Goal: Task Accomplishment & Management: Use online tool/utility

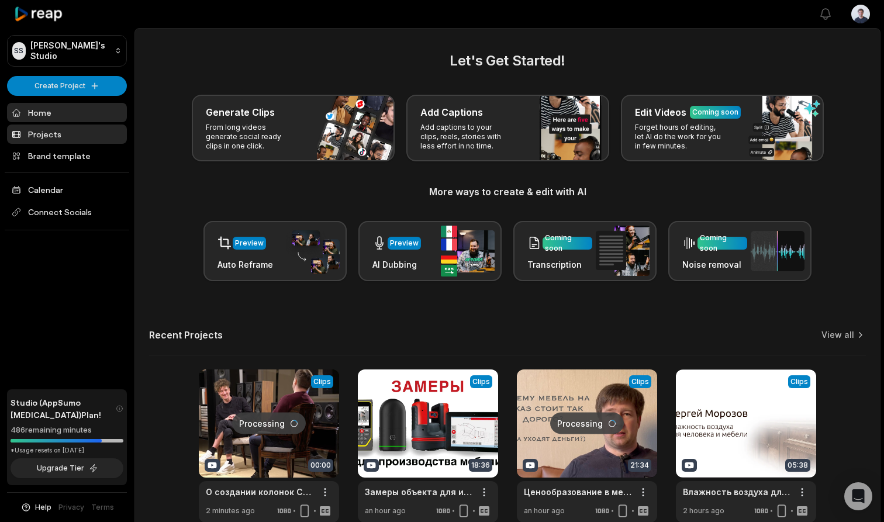
click at [64, 131] on link "Projects" at bounding box center [67, 133] width 120 height 19
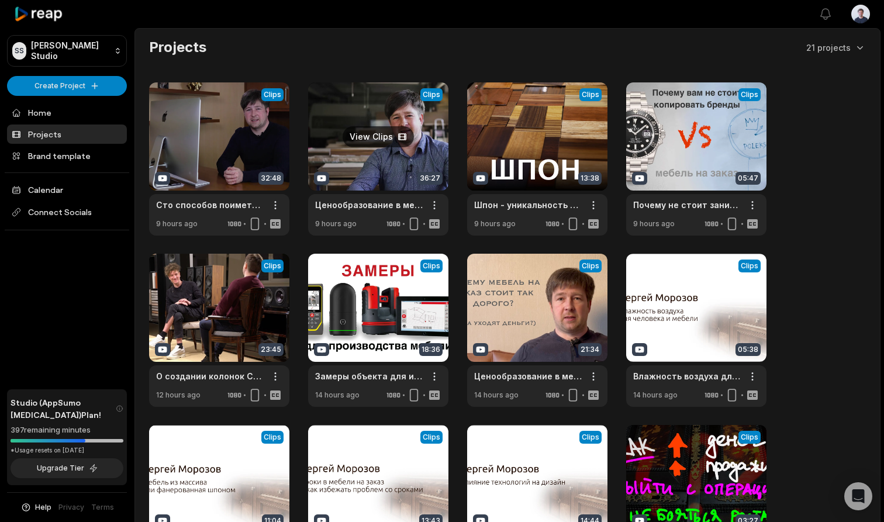
click at [382, 136] on link at bounding box center [378, 158] width 140 height 153
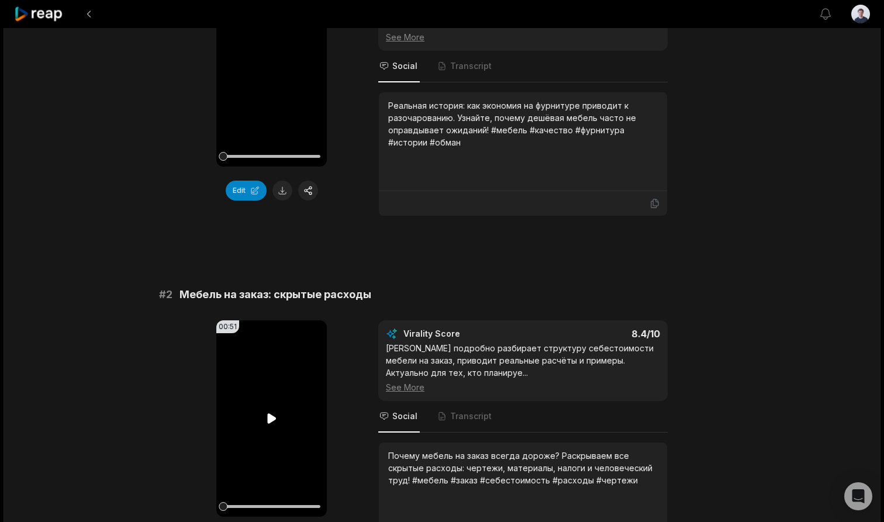
scroll to position [239, 0]
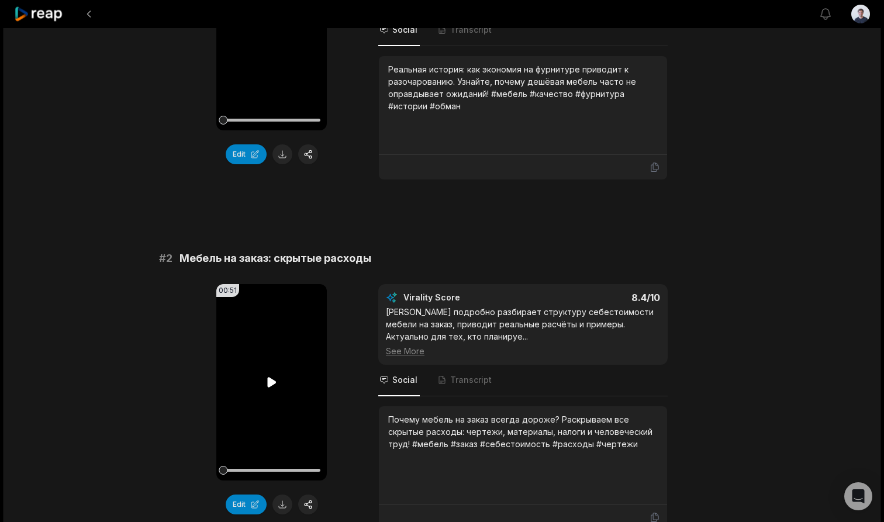
click at [271, 378] on icon at bounding box center [272, 382] width 14 height 14
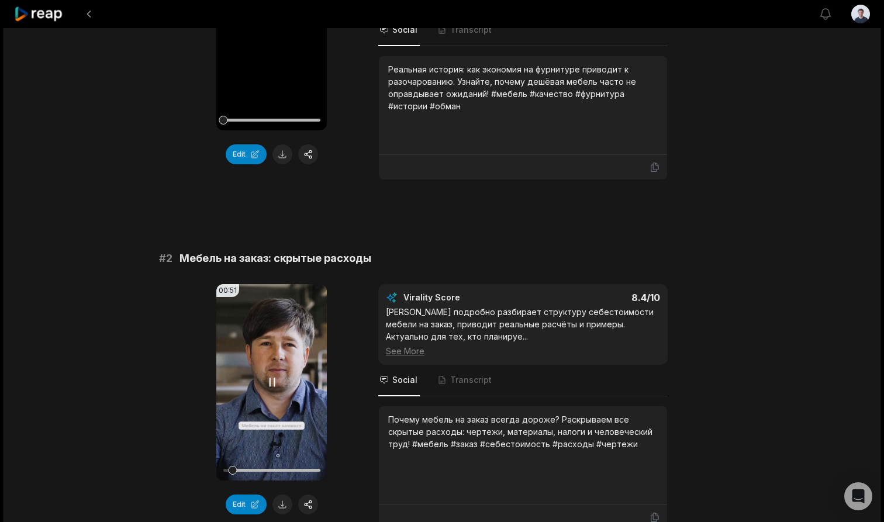
drag, startPoint x: 224, startPoint y: 468, endPoint x: 232, endPoint y: 466, distance: 8.3
click at [232, 466] on div at bounding box center [232, 470] width 9 height 9
click at [271, 383] on icon at bounding box center [272, 382] width 14 height 14
click at [272, 383] on icon at bounding box center [271, 382] width 9 height 10
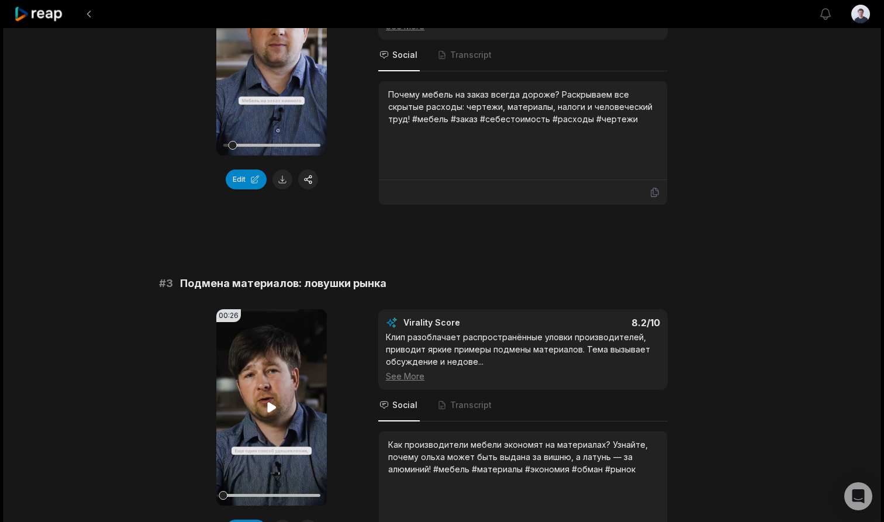
scroll to position [618, 0]
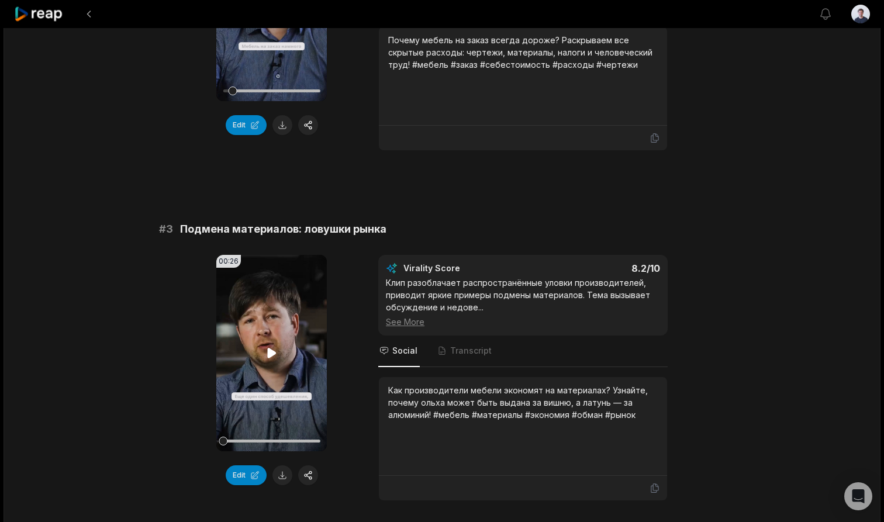
click at [269, 349] on icon at bounding box center [271, 353] width 9 height 10
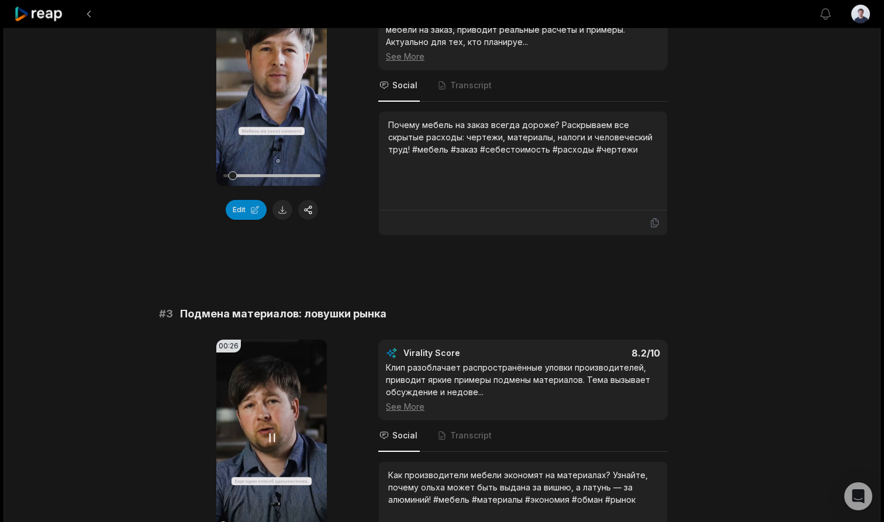
scroll to position [432, 0]
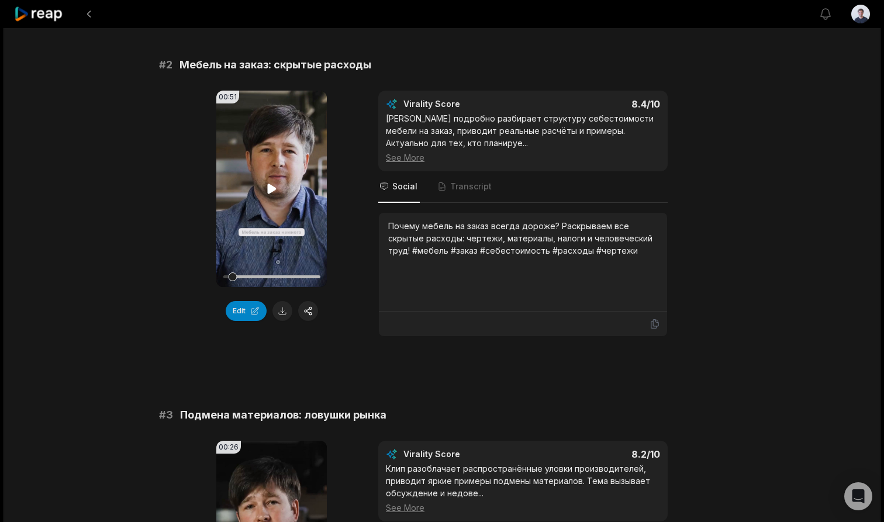
click at [270, 184] on icon at bounding box center [272, 189] width 14 height 14
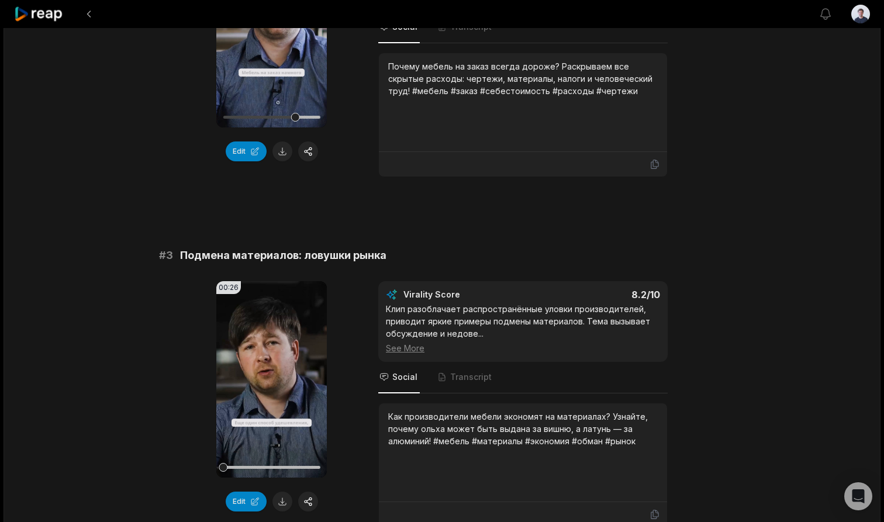
scroll to position [619, 0]
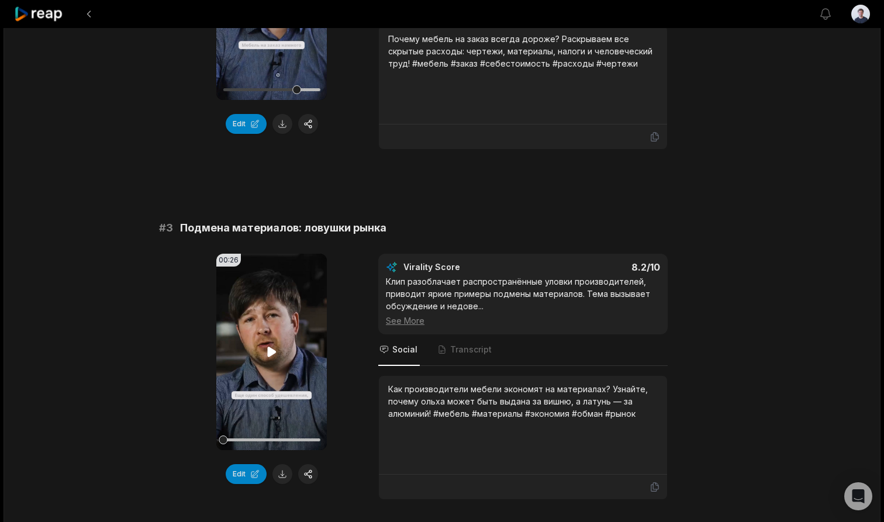
click at [269, 354] on icon at bounding box center [271, 352] width 9 height 10
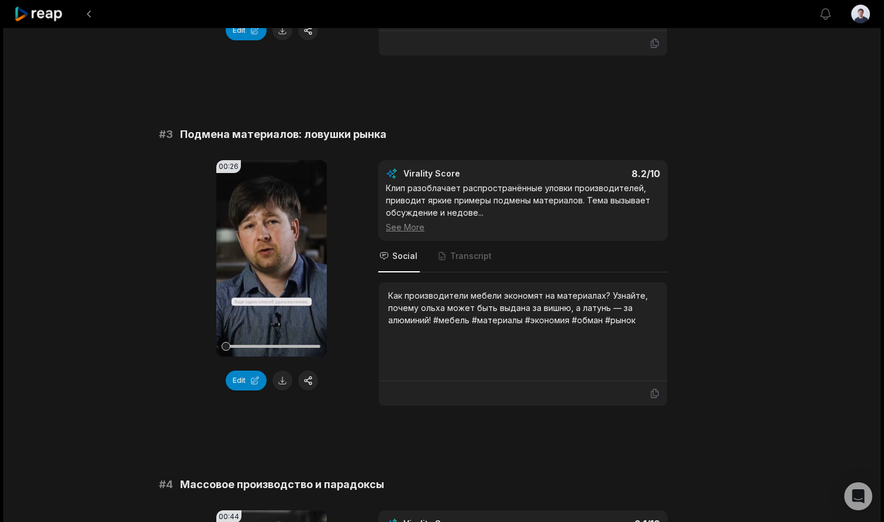
scroll to position [839, 0]
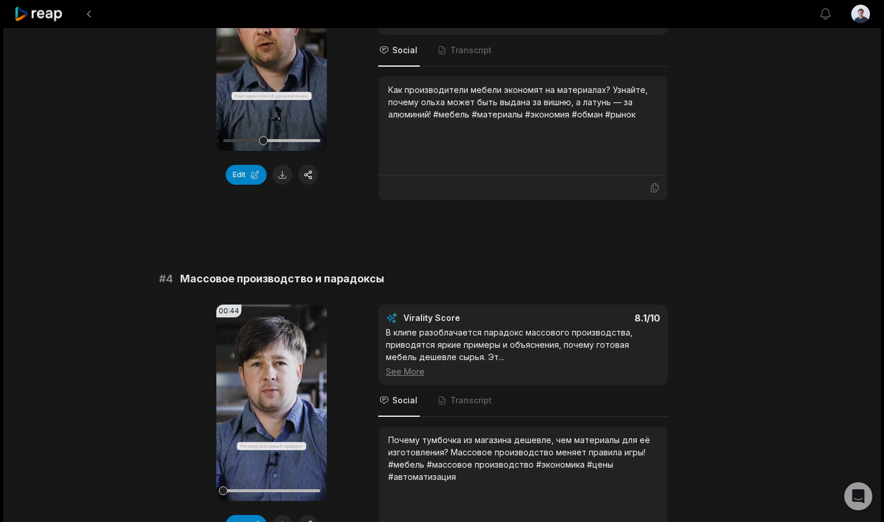
scroll to position [1005, 0]
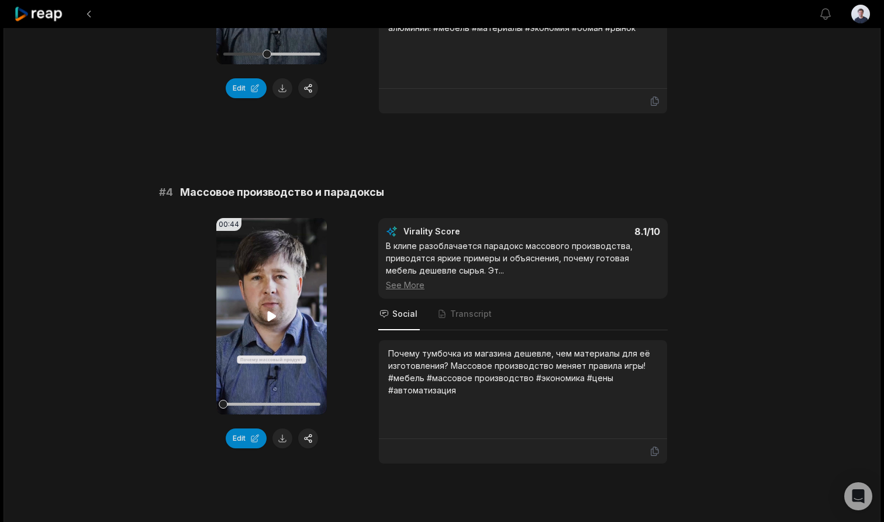
click at [267, 314] on icon at bounding box center [271, 316] width 9 height 10
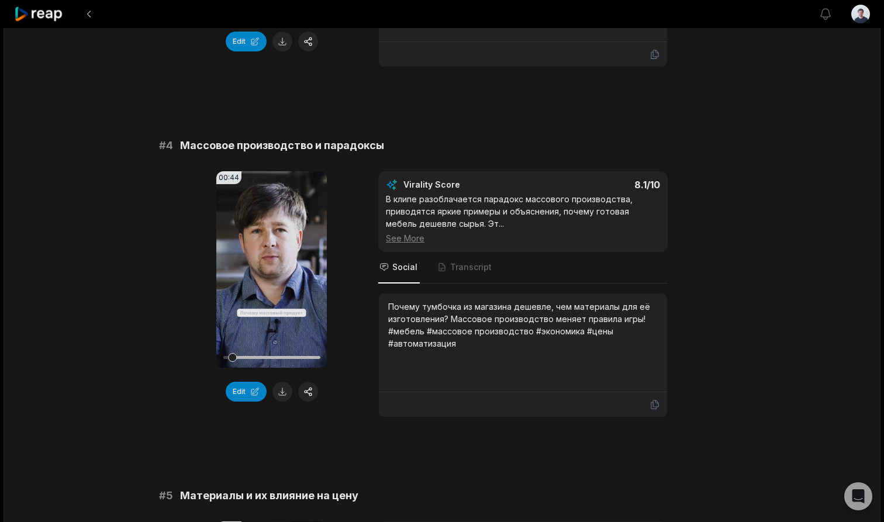
scroll to position [1059, 0]
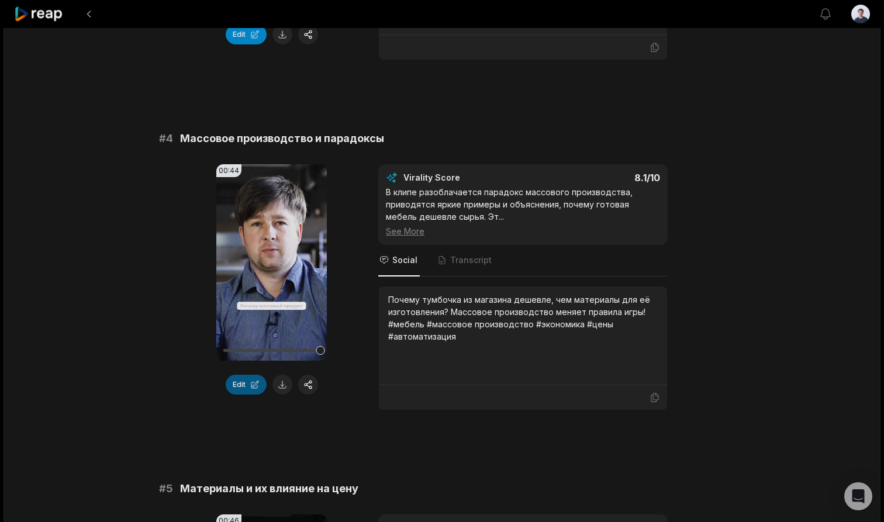
click at [245, 388] on button "Edit" at bounding box center [246, 385] width 41 height 20
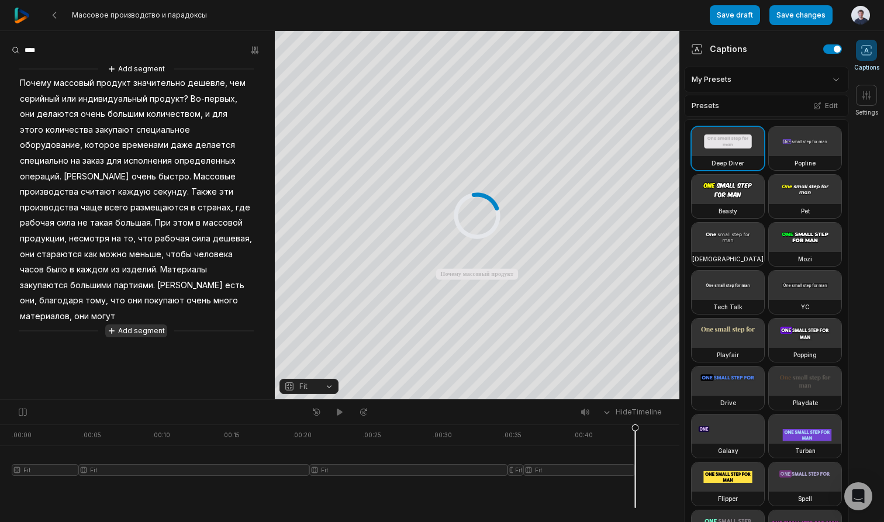
click at [141, 324] on button "Add segment" at bounding box center [136, 330] width 62 height 13
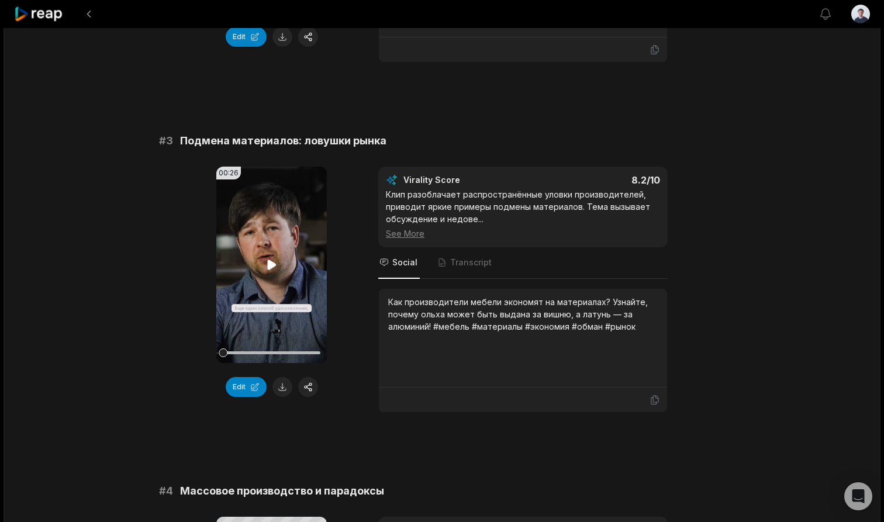
click at [272, 263] on icon at bounding box center [271, 264] width 9 height 10
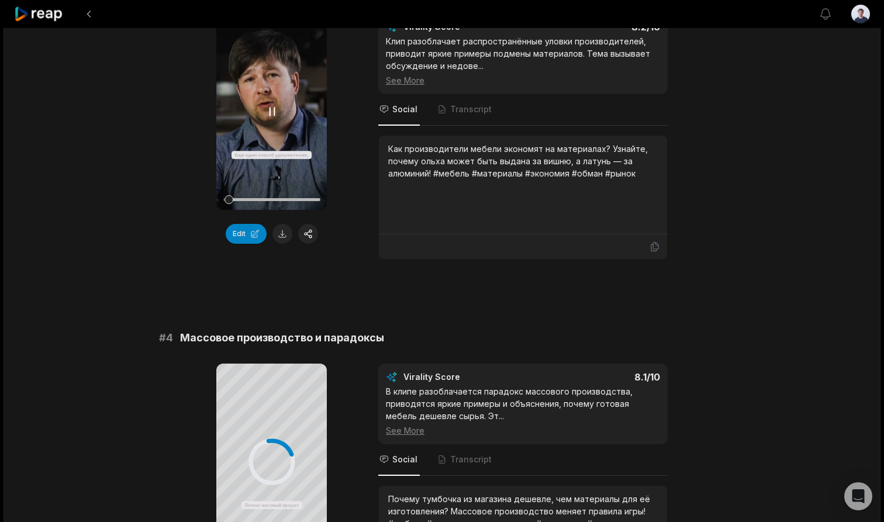
scroll to position [877, 0]
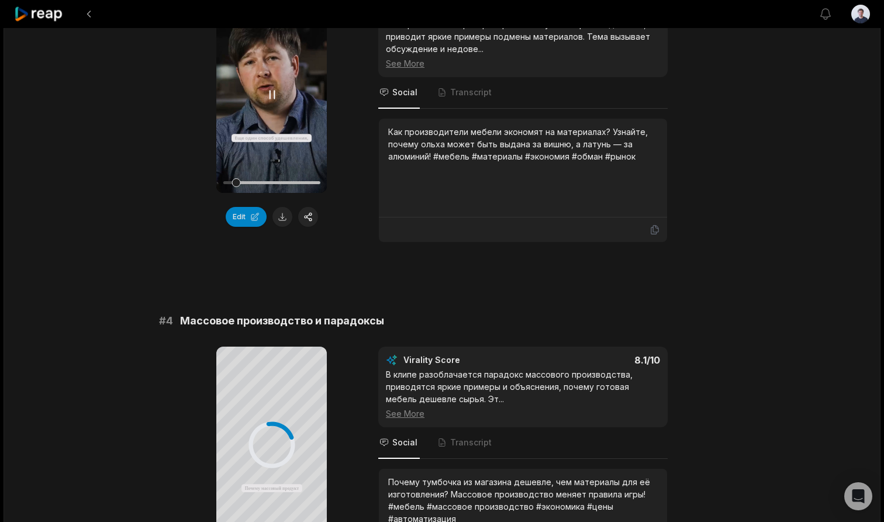
click at [270, 181] on div at bounding box center [271, 182] width 97 height 20
click at [290, 182] on div at bounding box center [271, 182] width 97 height 3
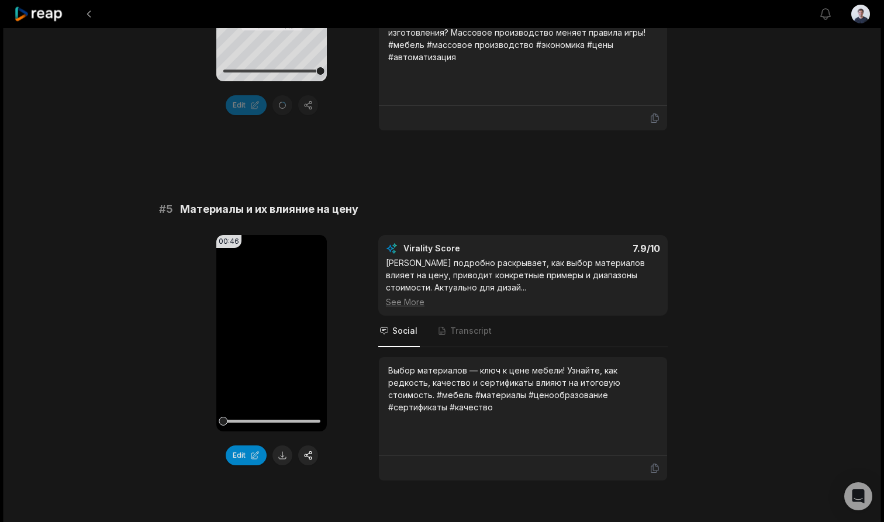
scroll to position [1402, 0]
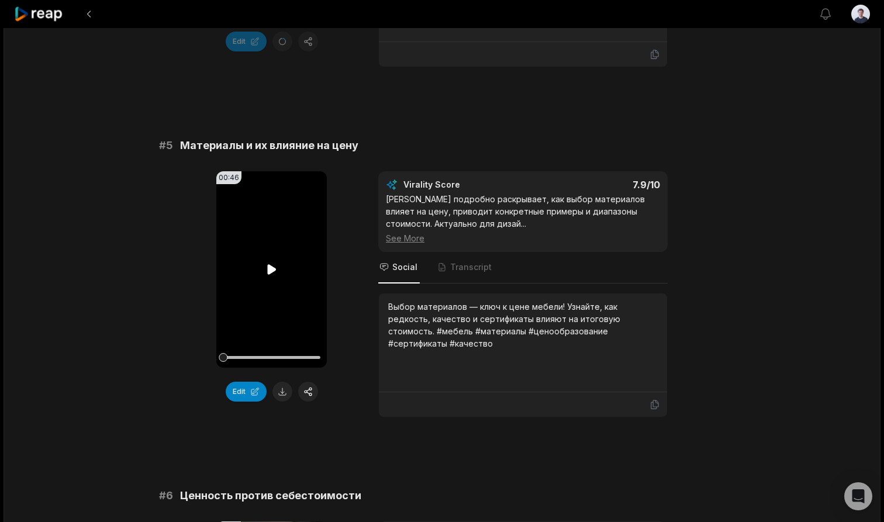
click at [271, 272] on icon at bounding box center [271, 269] width 9 height 10
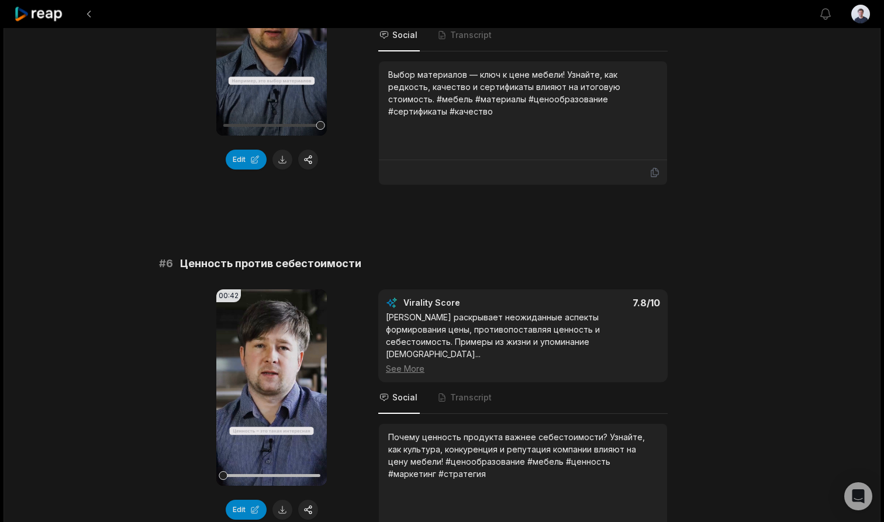
scroll to position [1721, 0]
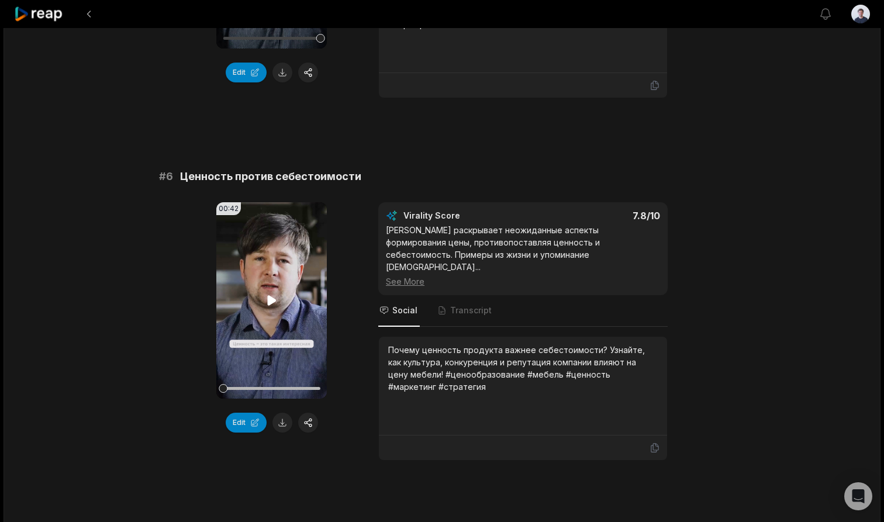
click at [269, 299] on icon at bounding box center [271, 300] width 9 height 10
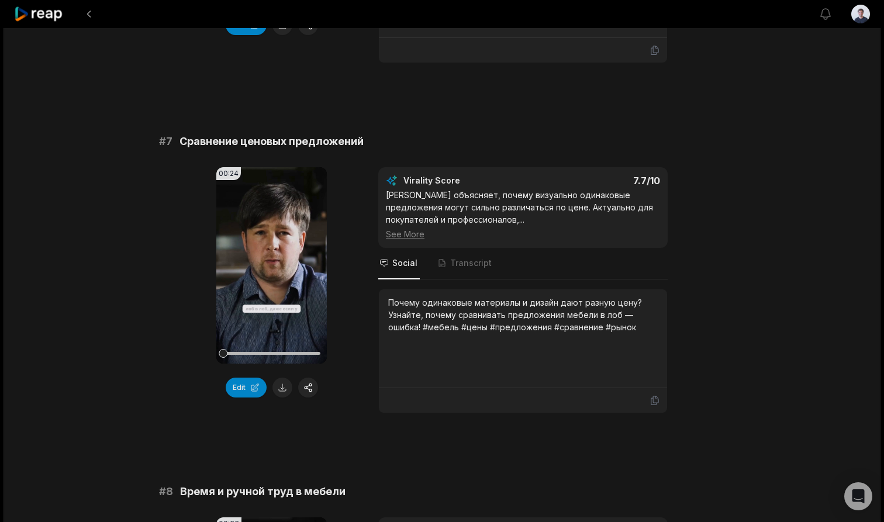
scroll to position [2128, 0]
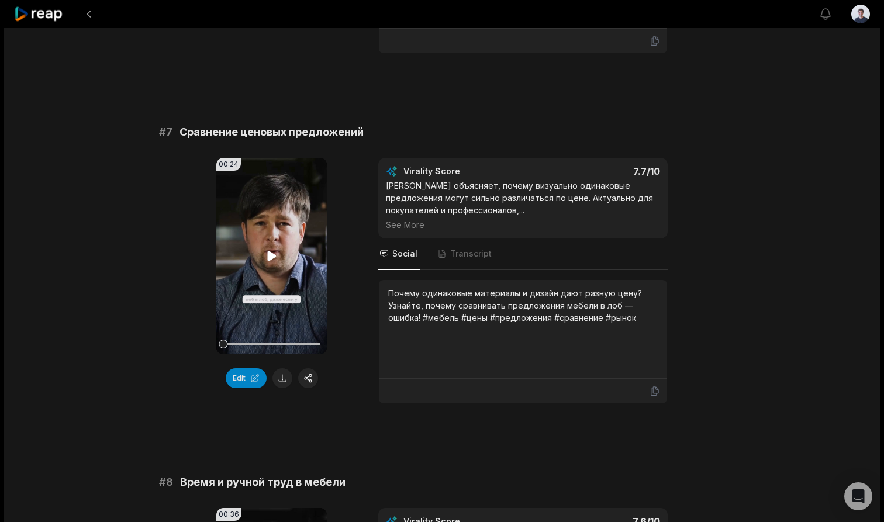
click at [269, 251] on icon at bounding box center [271, 256] width 9 height 10
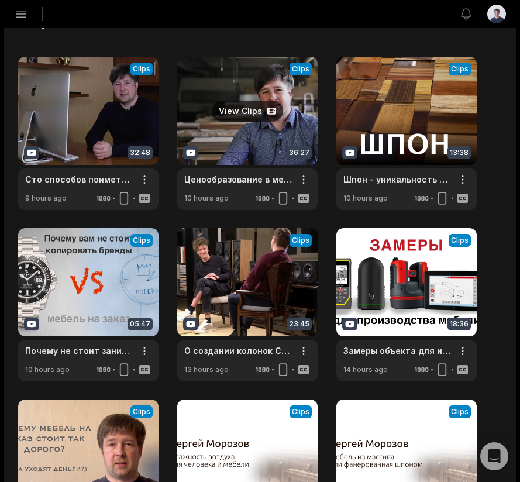
click at [252, 115] on link at bounding box center [247, 133] width 140 height 153
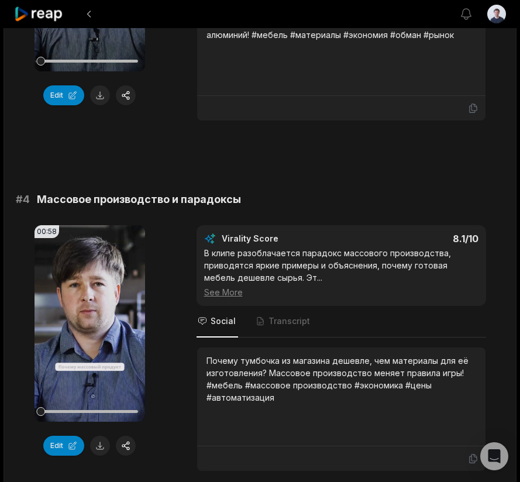
scroll to position [999, 0]
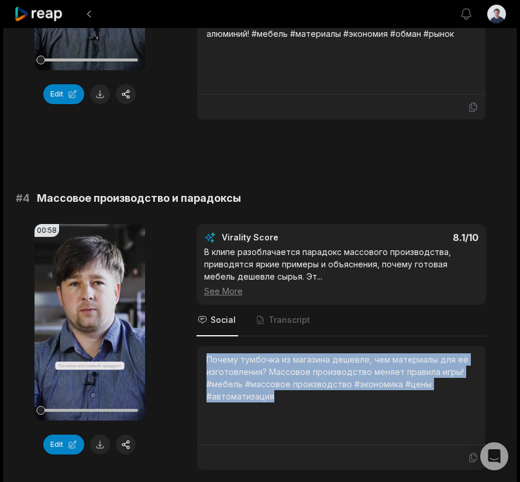
drag, startPoint x: 282, startPoint y: 396, endPoint x: 209, endPoint y: 358, distance: 82.9
click at [209, 358] on div "Почему тумбочка из магазина дешевле, чем материалы для её изготовления? Массово…" at bounding box center [340, 377] width 269 height 49
copy div "Почему тумбочка из магазина дешевле, чем материалы для её изготовления? Массово…"
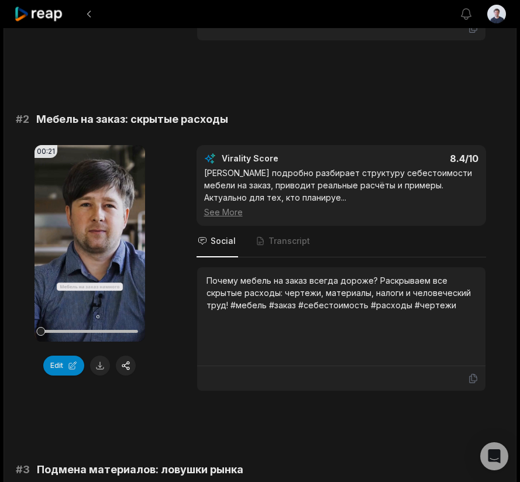
scroll to position [329, 0]
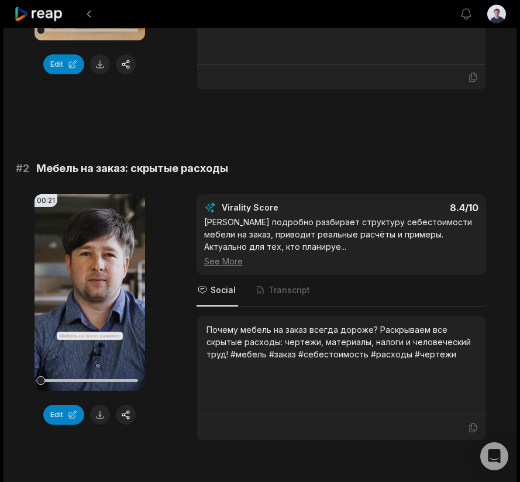
click at [60, 169] on span "Мебель на заказ: скрытые расходы" at bounding box center [132, 168] width 192 height 16
drag, startPoint x: 60, startPoint y: 169, endPoint x: 103, endPoint y: 172, distance: 43.3
click at [103, 172] on span "Мебель на заказ: скрытые расходы" at bounding box center [132, 168] width 192 height 16
copy span "Мебель на заказ"
click at [84, 166] on span "Мебель на заказ: скрытые расходы" at bounding box center [132, 168] width 192 height 16
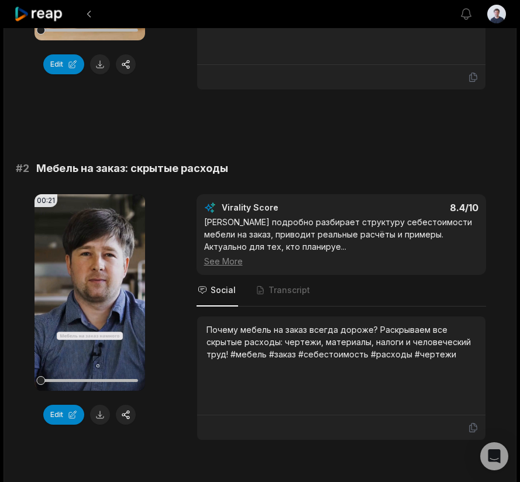
click at [54, 168] on span "Мебель на заказ: скрытые расходы" at bounding box center [132, 168] width 192 height 16
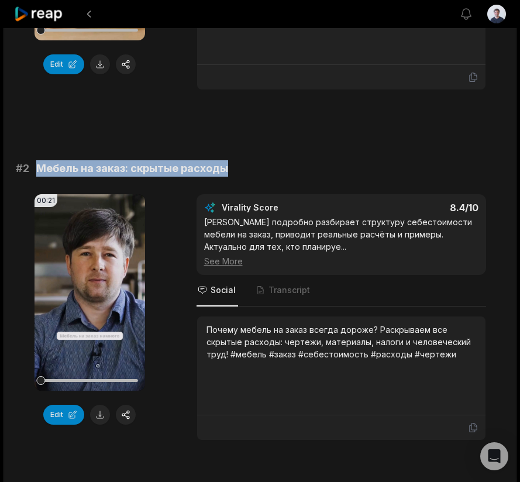
drag, startPoint x: 54, startPoint y: 168, endPoint x: 194, endPoint y: 168, distance: 139.7
click at [194, 168] on span "Мебель на заказ: скрытые расходы" at bounding box center [132, 168] width 192 height 16
copy span "Мебель на заказ: скрытые расходы"
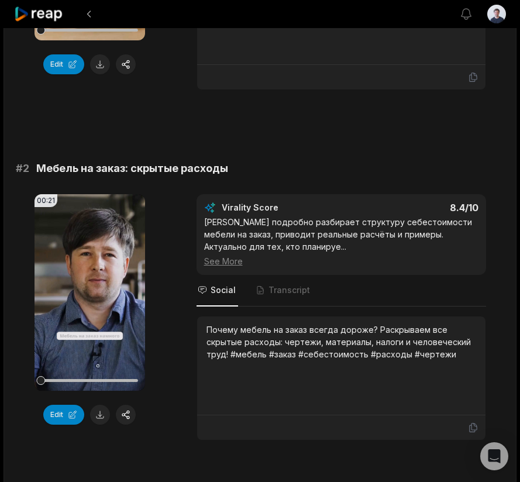
click at [218, 331] on div "Почему мебель на заказ всегда дороже? Раскрываем все скрытые расходы: чертежи, …" at bounding box center [340, 341] width 269 height 37
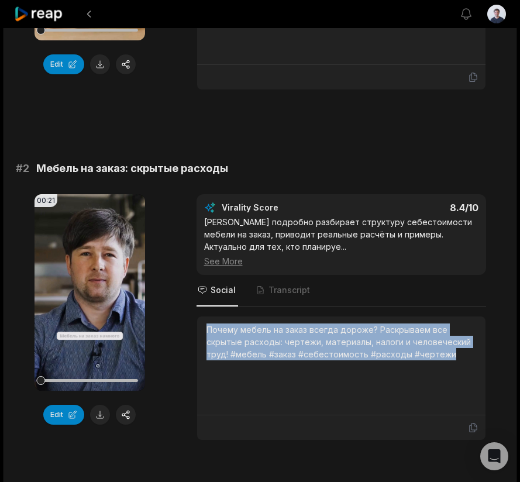
drag, startPoint x: 218, startPoint y: 331, endPoint x: 435, endPoint y: 356, distance: 218.8
click at [435, 356] on div "Почему мебель на заказ всегда дороже? Раскрываем все скрытые расходы: чертежи, …" at bounding box center [340, 341] width 269 height 37
copy div "Почему мебель на заказ всегда дороже? Раскрываем все скрытые расходы: чертежи, …"
click at [44, 19] on icon at bounding box center [39, 14] width 50 height 16
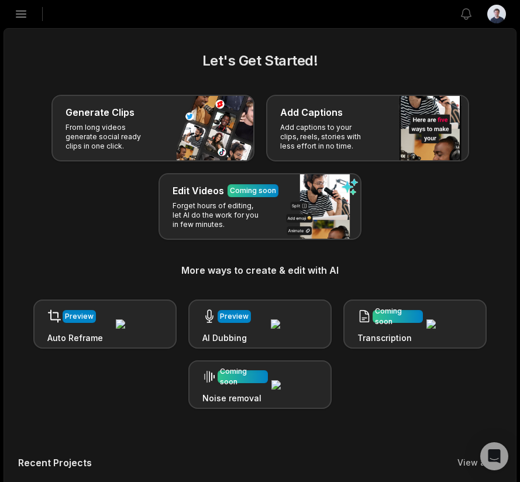
click at [14, 16] on icon "button" at bounding box center [21, 14] width 14 height 14
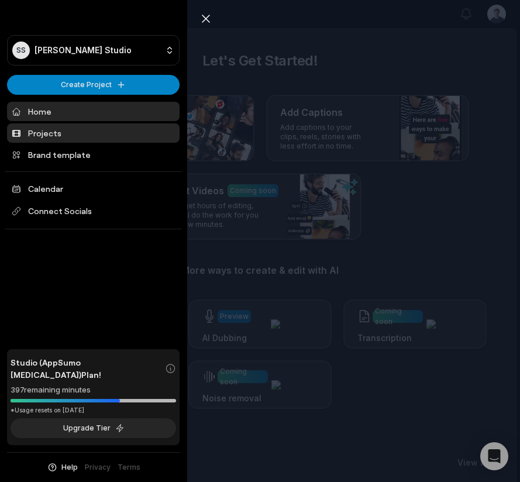
click at [51, 135] on link "Projects" at bounding box center [93, 132] width 172 height 19
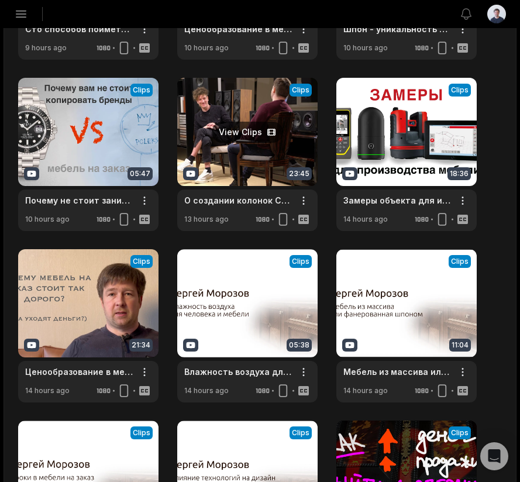
scroll to position [193, 0]
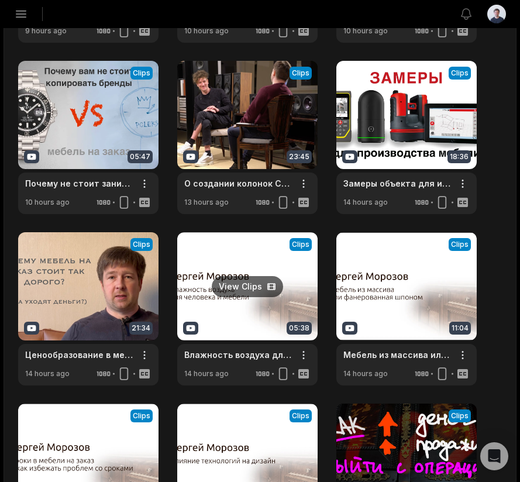
click at [242, 283] on link at bounding box center [247, 308] width 140 height 153
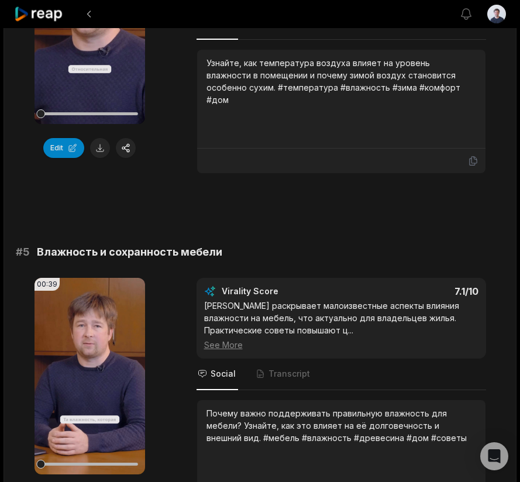
scroll to position [1418, 0]
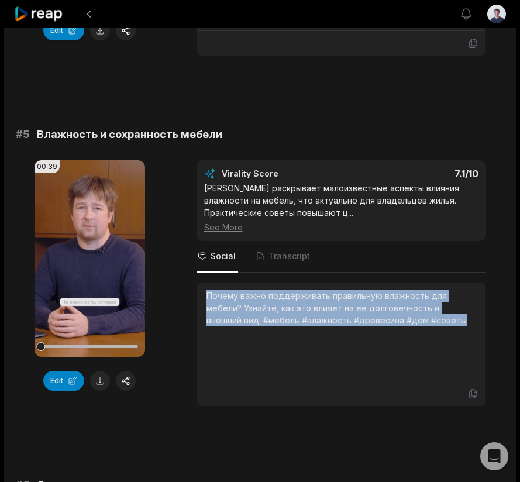
drag, startPoint x: 430, startPoint y: 324, endPoint x: 197, endPoint y: 293, distance: 234.6
click at [197, 293] on div "Почему важно поддерживать правильную влажность для мебели? Узнайте, как это вли…" at bounding box center [341, 331] width 288 height 99
copy div "Почему важно поддерживать правильную влажность для мебели? Узнайте, как это вли…"
click at [89, 260] on icon at bounding box center [89, 258] width 9 height 10
click at [90, 254] on icon at bounding box center [89, 258] width 14 height 14
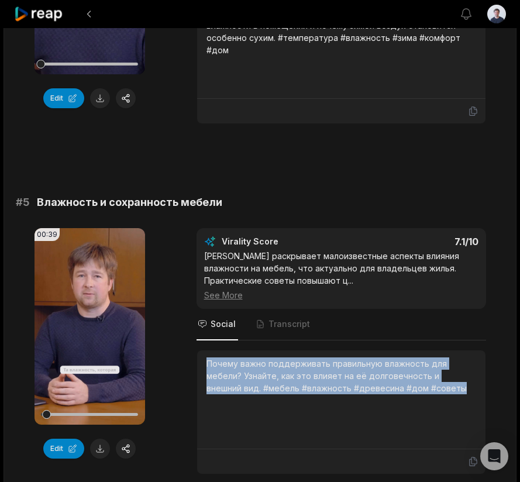
scroll to position [1303, 0]
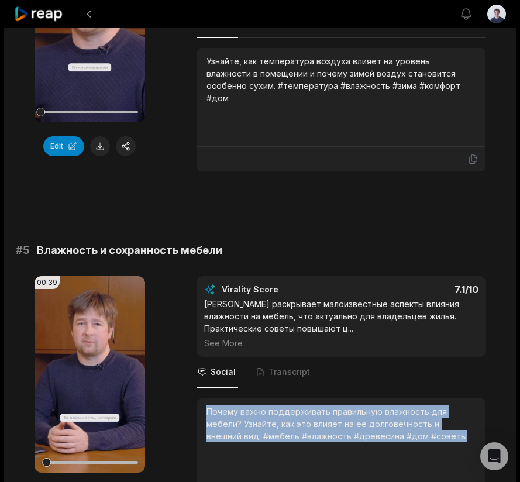
click at [58, 15] on icon at bounding box center [39, 14] width 50 height 16
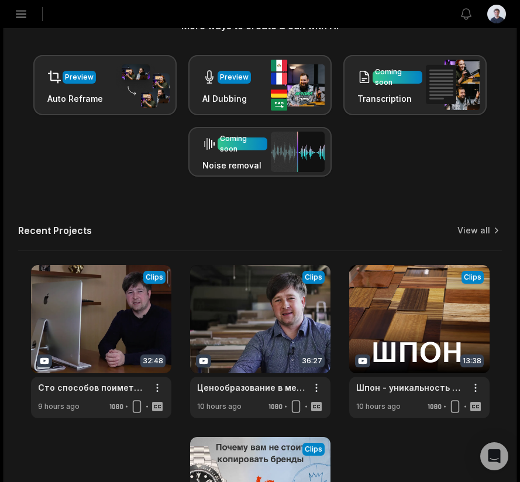
scroll to position [351, 0]
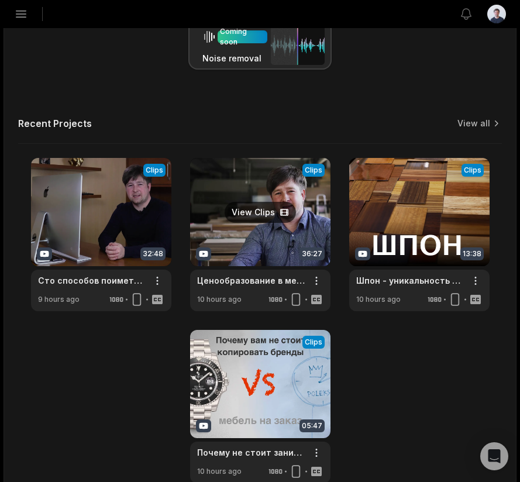
click at [245, 230] on link at bounding box center [260, 234] width 140 height 153
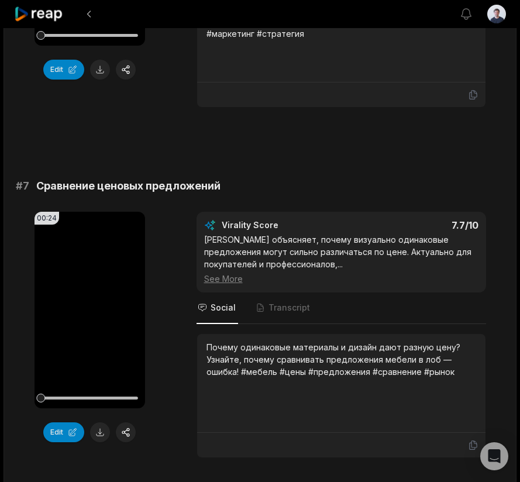
scroll to position [2256, 0]
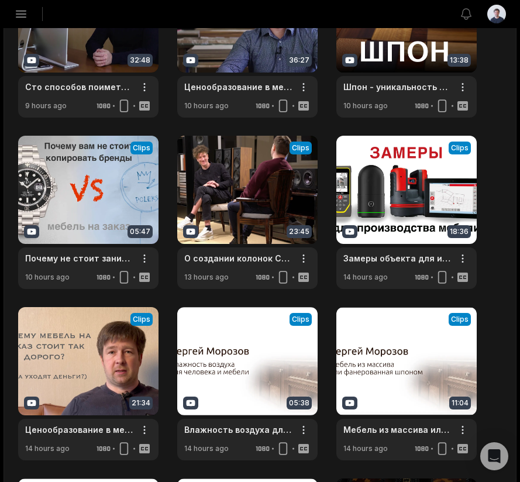
scroll to position [120, 0]
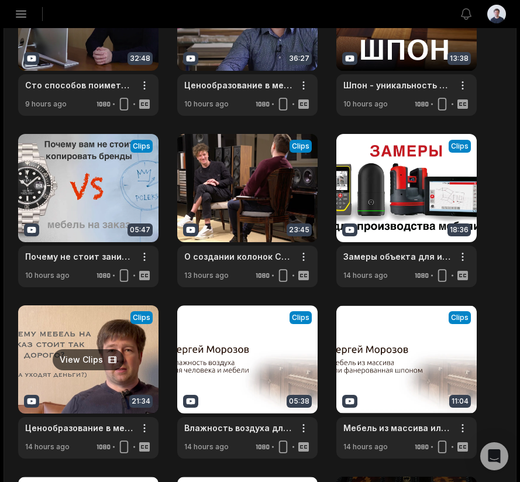
click at [103, 342] on link at bounding box center [88, 381] width 140 height 153
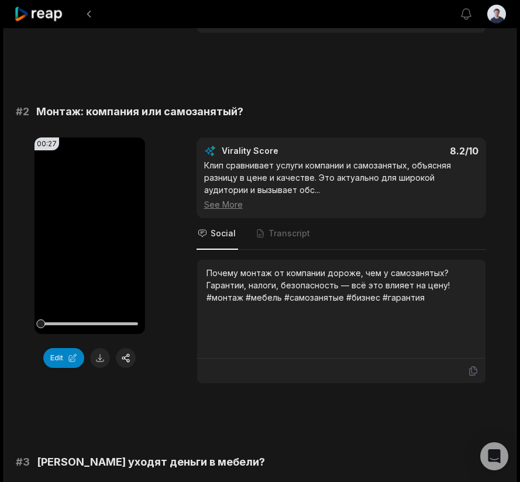
scroll to position [399, 0]
